Goal: Check status: Check status

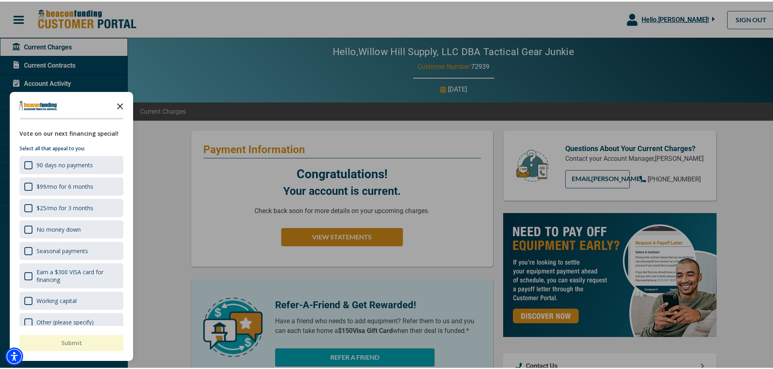
click at [124, 105] on icon "Close the survey" at bounding box center [120, 104] width 16 height 16
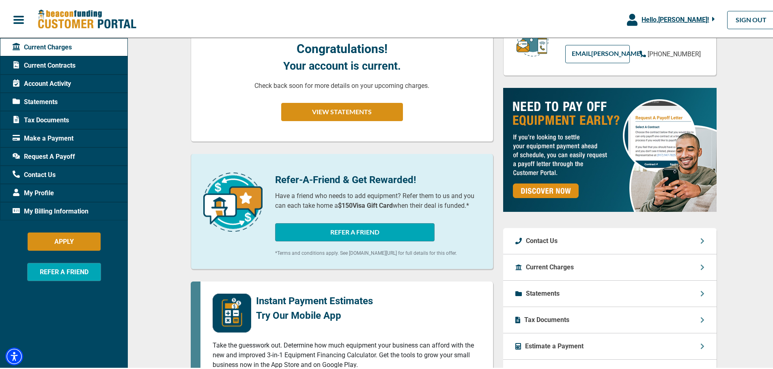
scroll to position [19, 0]
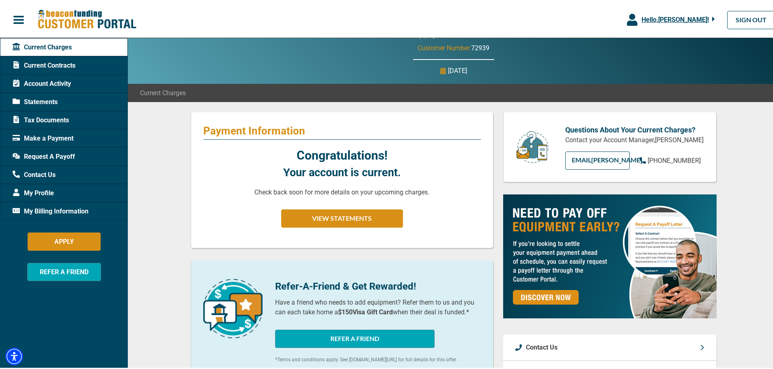
click at [50, 100] on span "Statements" at bounding box center [35, 101] width 45 height 10
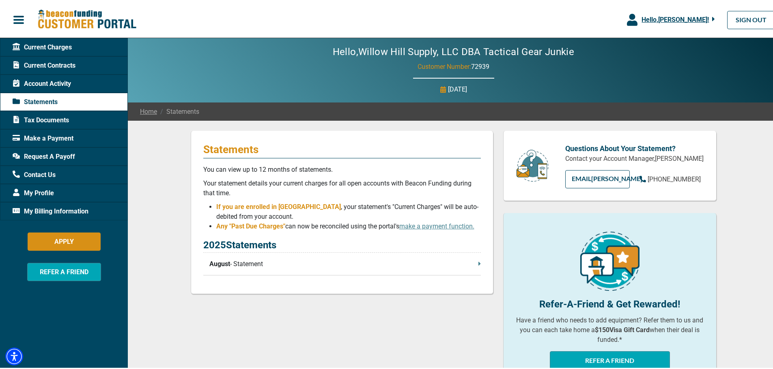
click at [478, 264] on icon at bounding box center [479, 262] width 2 height 4
click at [52, 64] on span "Current Contracts" at bounding box center [44, 64] width 63 height 10
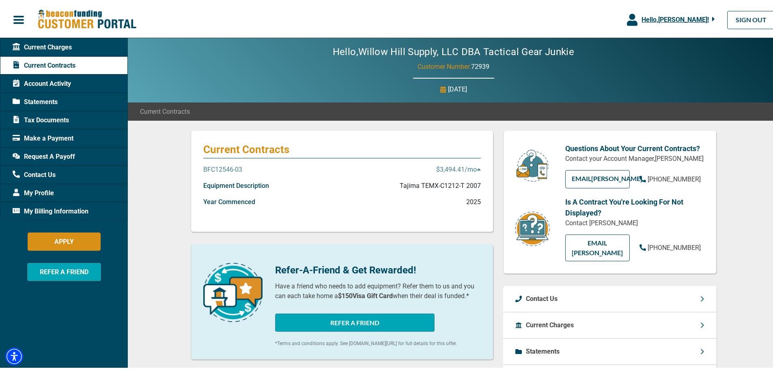
click at [228, 167] on p "BFC12546-03" at bounding box center [222, 168] width 39 height 10
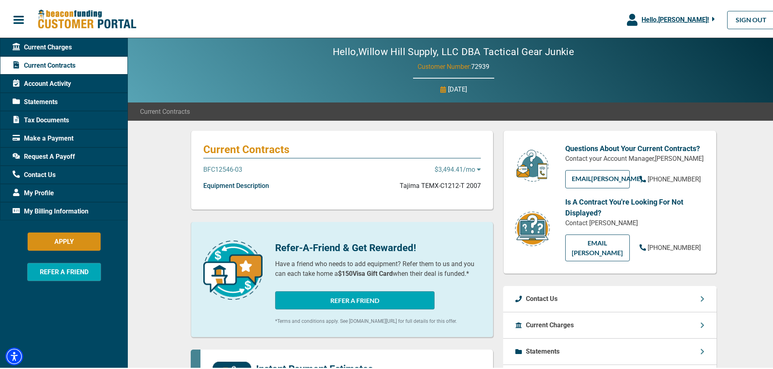
click at [223, 166] on p "BFC12546-03" at bounding box center [222, 168] width 39 height 10
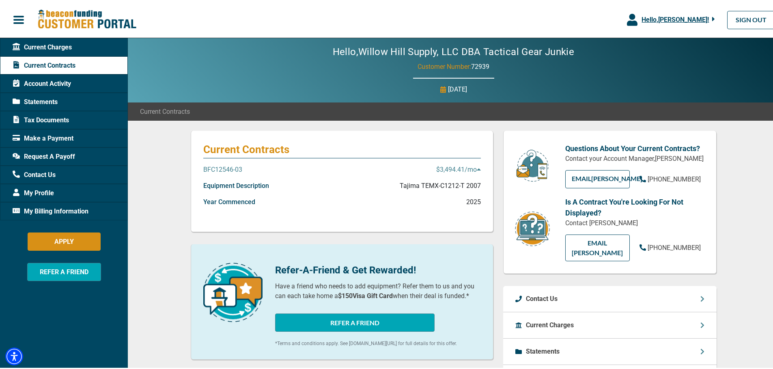
click at [453, 168] on p "$3,494.41 /mo" at bounding box center [458, 168] width 45 height 10
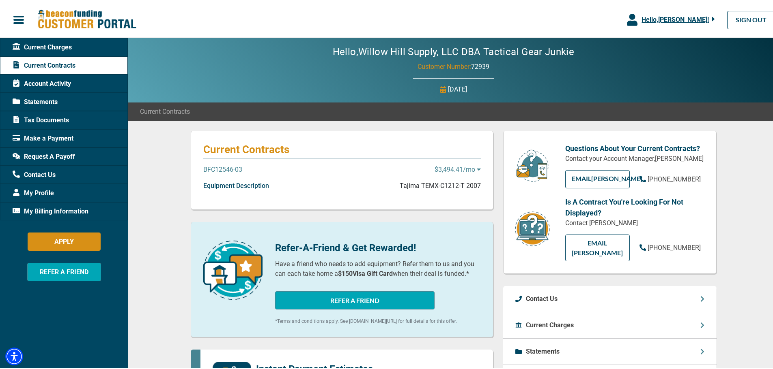
click at [453, 168] on p "$3,494.41 /mo" at bounding box center [457, 168] width 46 height 10
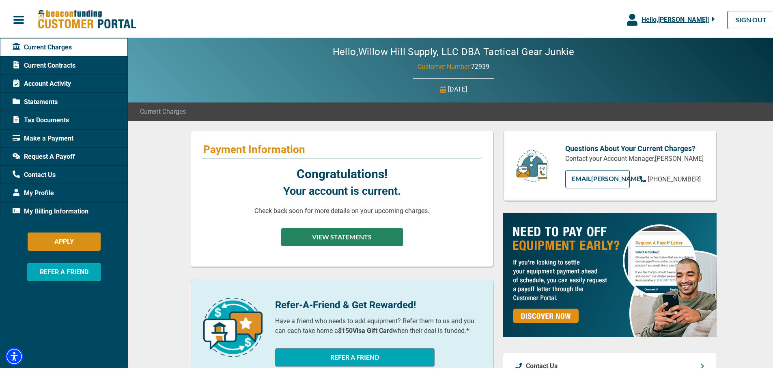
click at [346, 238] on button "VIEW STATEMENTS" at bounding box center [342, 236] width 122 height 18
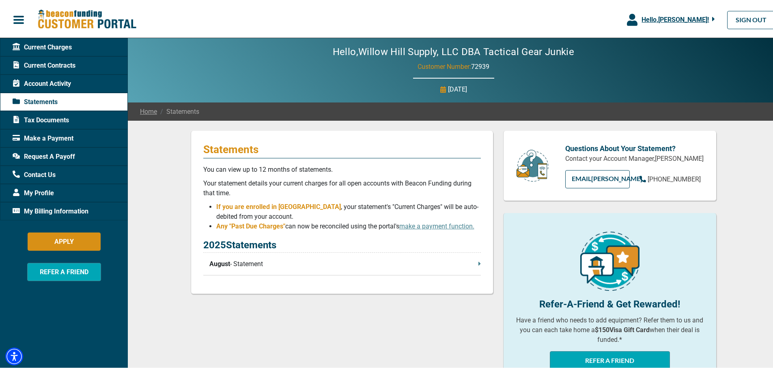
click at [471, 266] on p "August - Statement" at bounding box center [344, 263] width 271 height 10
